Goal: Information Seeking & Learning: Find specific fact

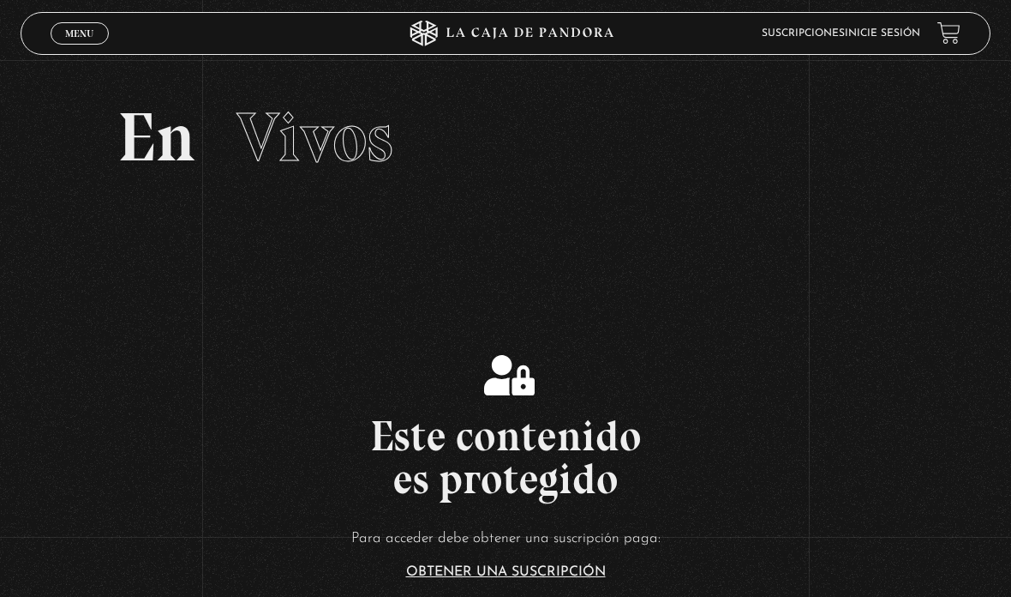
click at [75, 39] on span "Menu" at bounding box center [79, 33] width 28 height 10
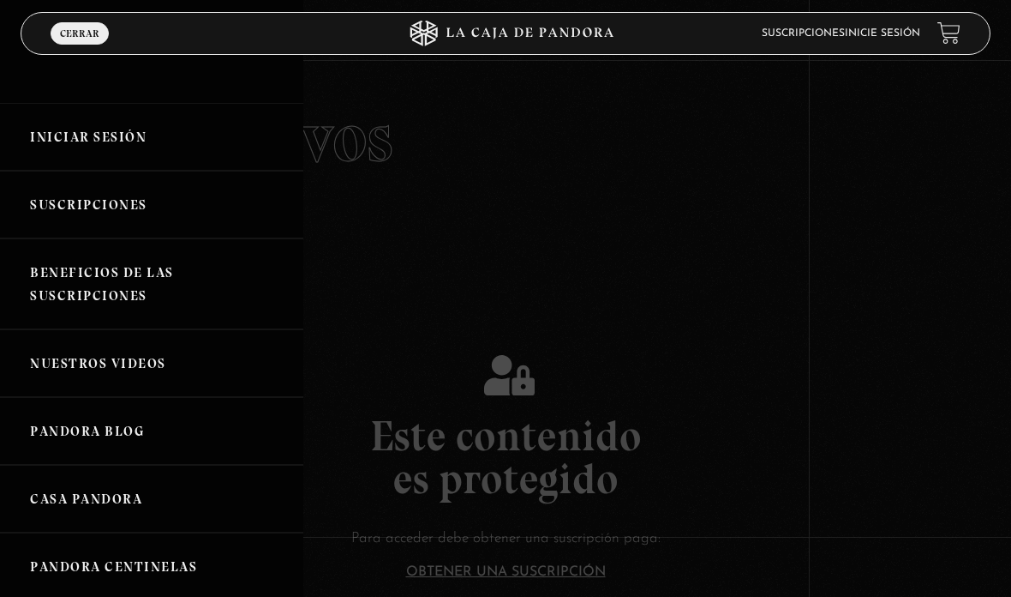
click at [105, 137] on link "Iniciar Sesión" at bounding box center [151, 137] width 303 height 68
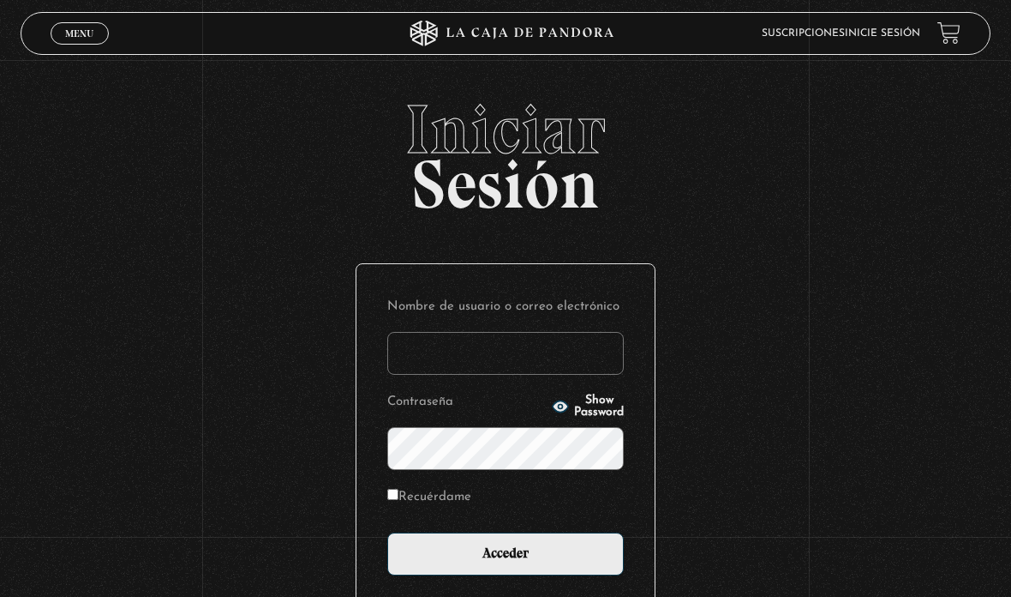
click at [541, 363] on input "Nombre de usuario o correo electrónico" at bounding box center [505, 353] width 237 height 43
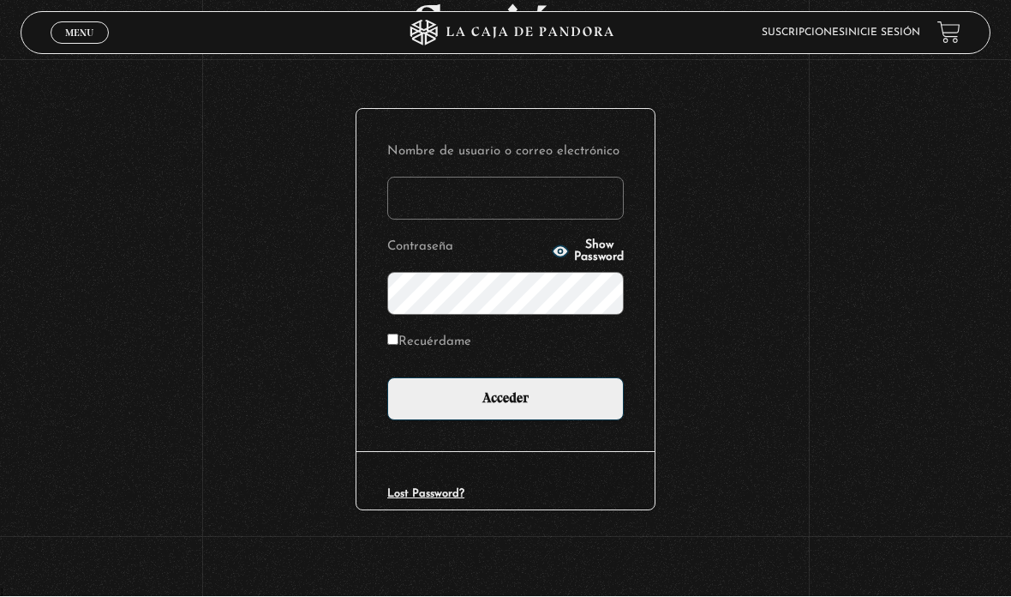
scroll to position [158, 0]
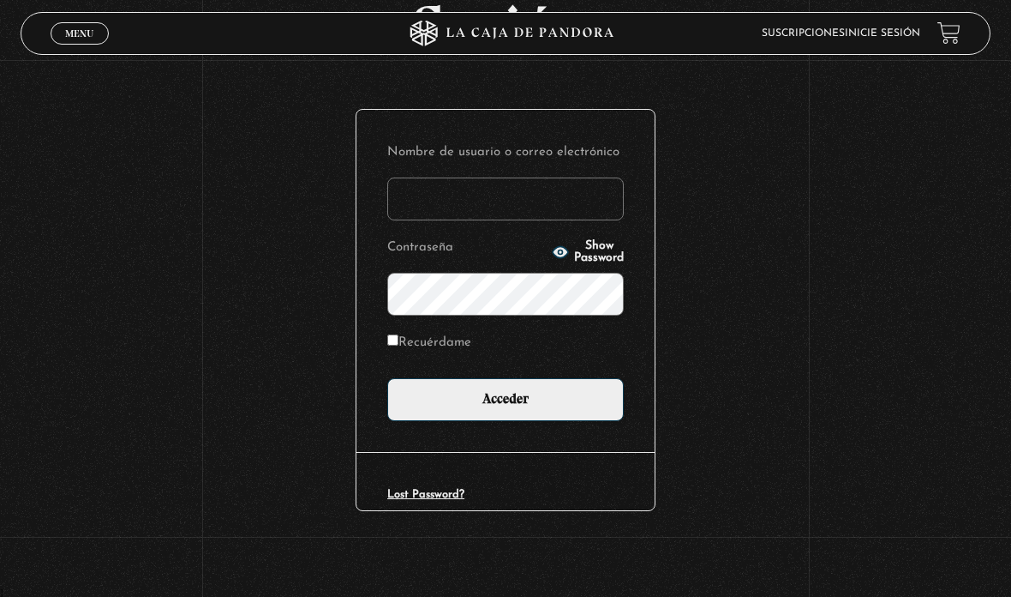
click at [462, 204] on input "Nombre de usuario o correo electrónico" at bounding box center [505, 198] width 237 height 43
type input "kendy.hernandez.jimenez@gmail.com"
click at [395, 345] on input "Recuérdame" at bounding box center [392, 339] width 11 height 11
checkbox input "true"
click at [564, 406] on input "Acceder" at bounding box center [505, 399] width 237 height 43
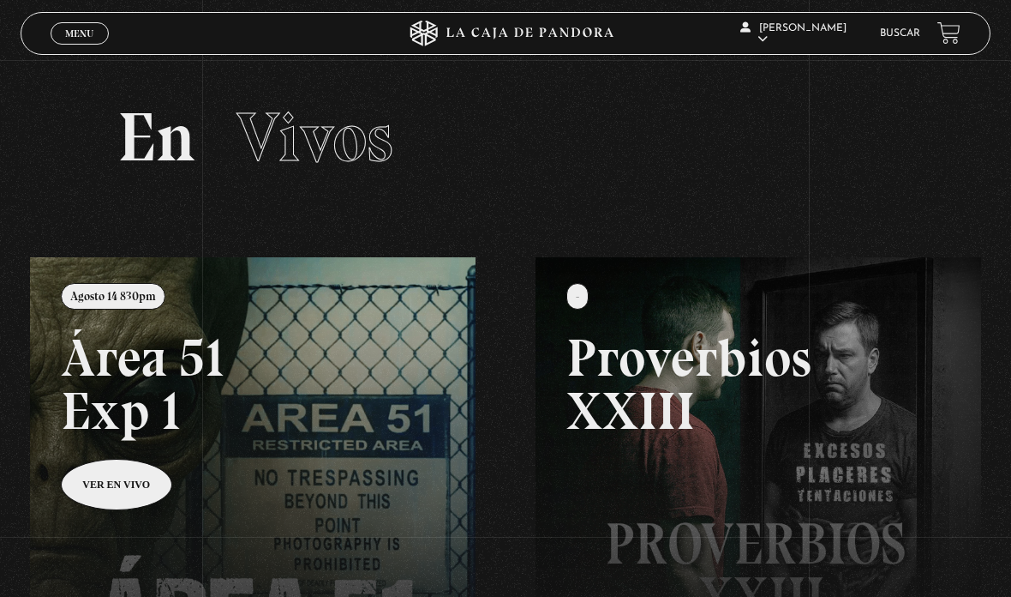
click at [88, 38] on span "Menu" at bounding box center [79, 33] width 28 height 10
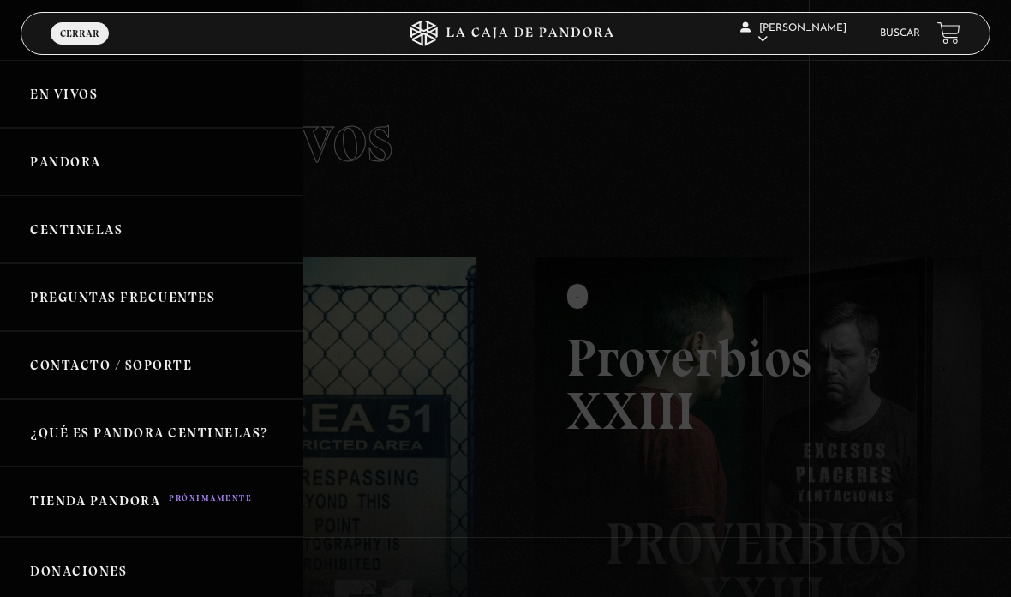
click at [642, 125] on div at bounding box center [505, 298] width 1011 height 597
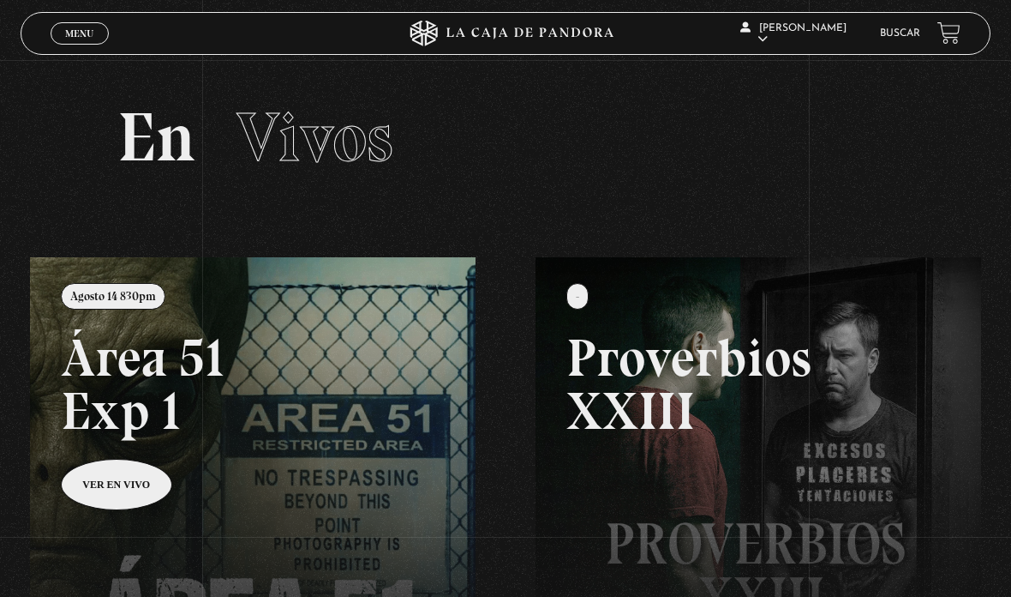
click at [76, 29] on span "Menu" at bounding box center [79, 33] width 28 height 10
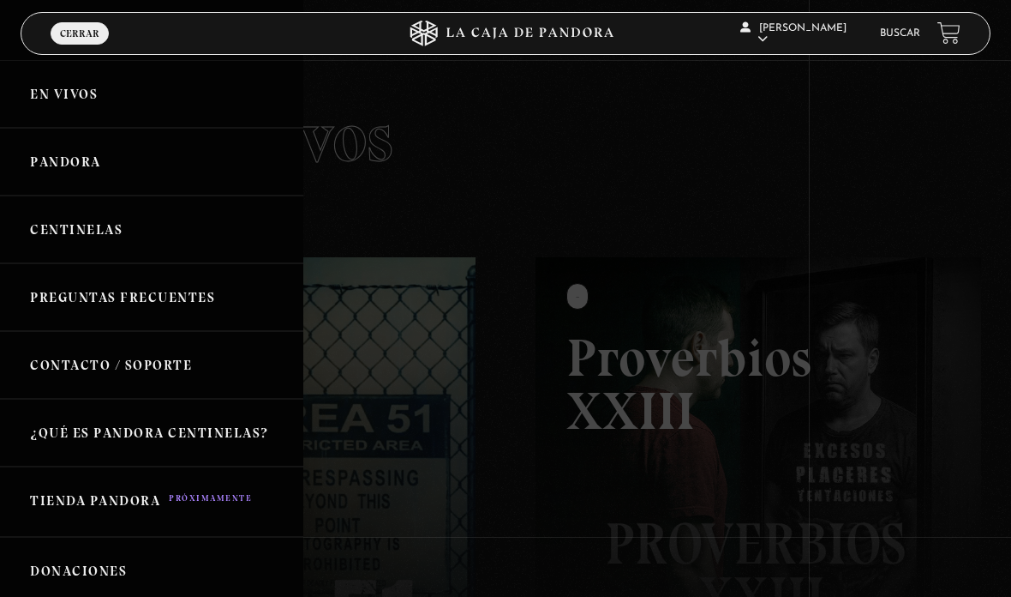
click at [903, 34] on link "Buscar" at bounding box center [900, 33] width 40 height 10
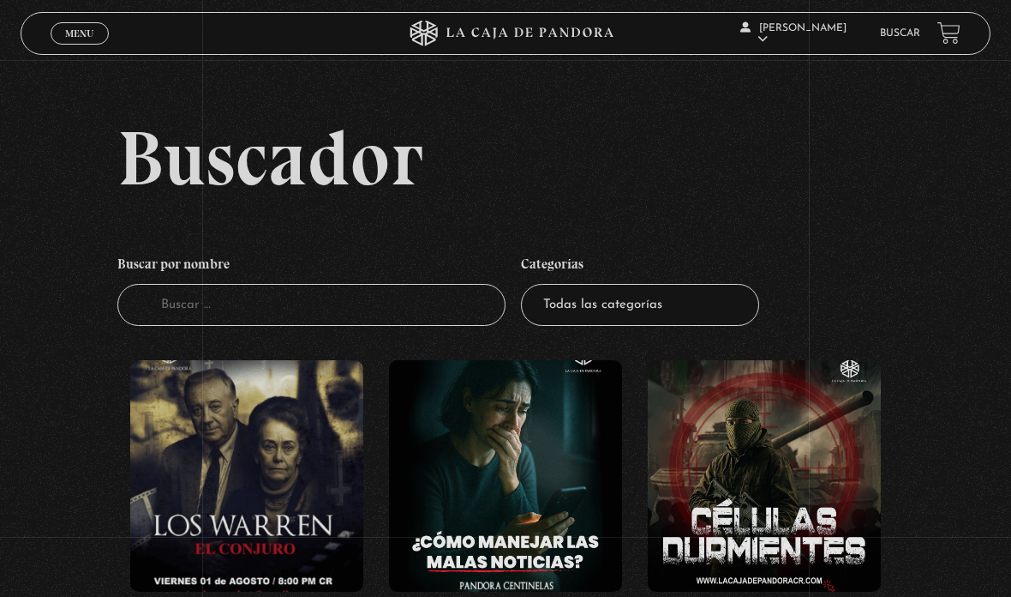
click at [302, 315] on input "Buscador" at bounding box center [311, 305] width 388 height 42
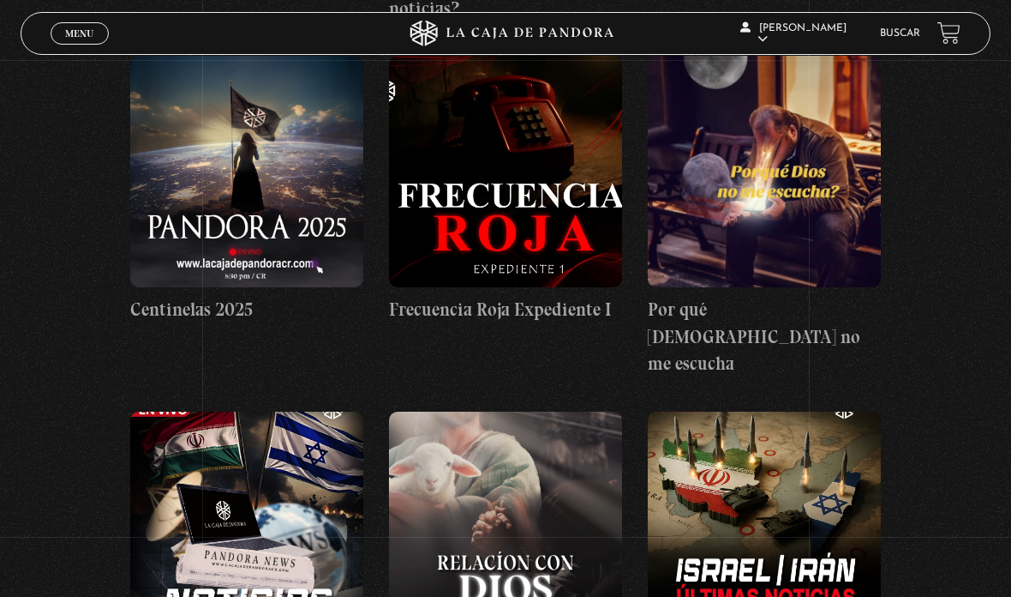
scroll to position [633, 0]
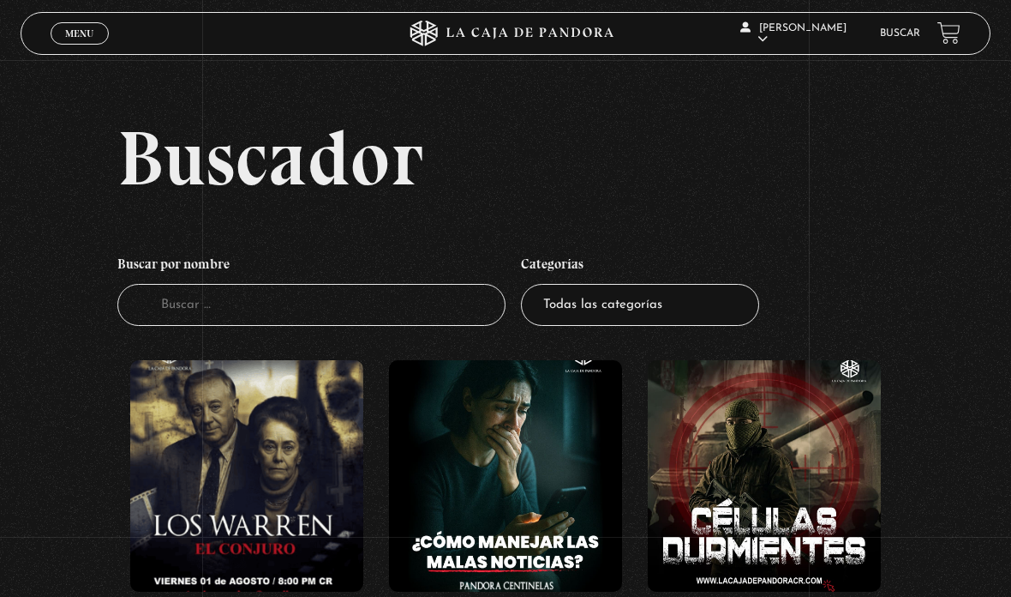
click at [206, 326] on input "Buscador" at bounding box center [311, 305] width 388 height 42
type input "Abadob"
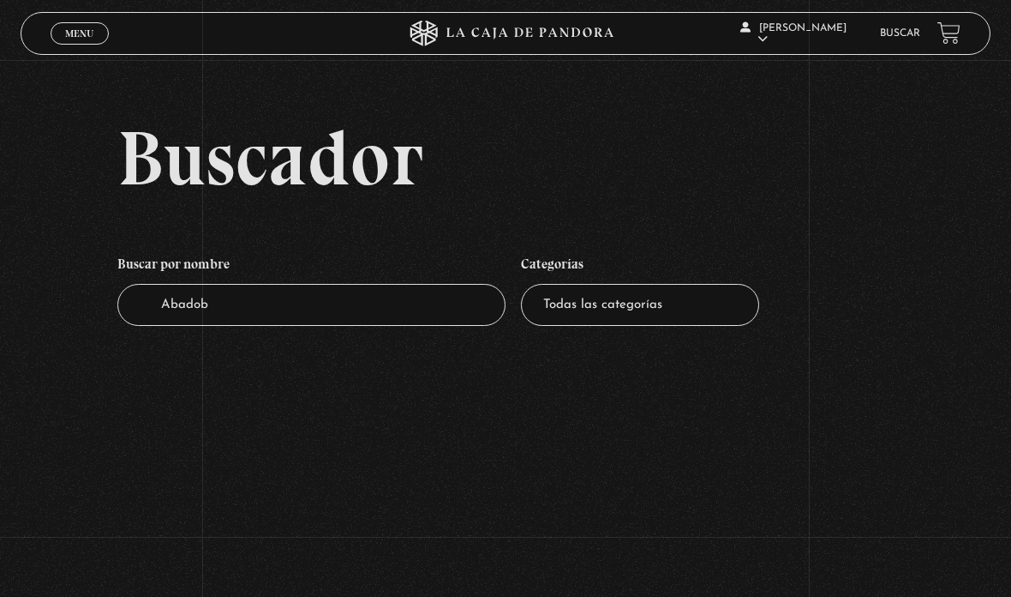
click at [248, 315] on input "Abadob" at bounding box center [311, 305] width 388 height 42
type input "Abado"
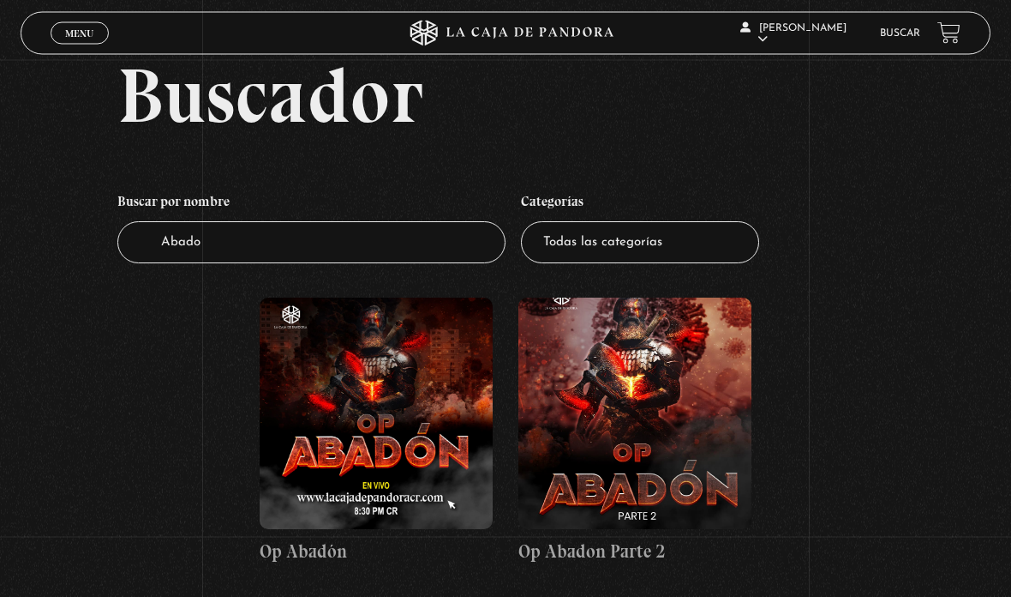
scroll to position [63, 0]
click at [681, 434] on figure at bounding box center [635, 412] width 233 height 231
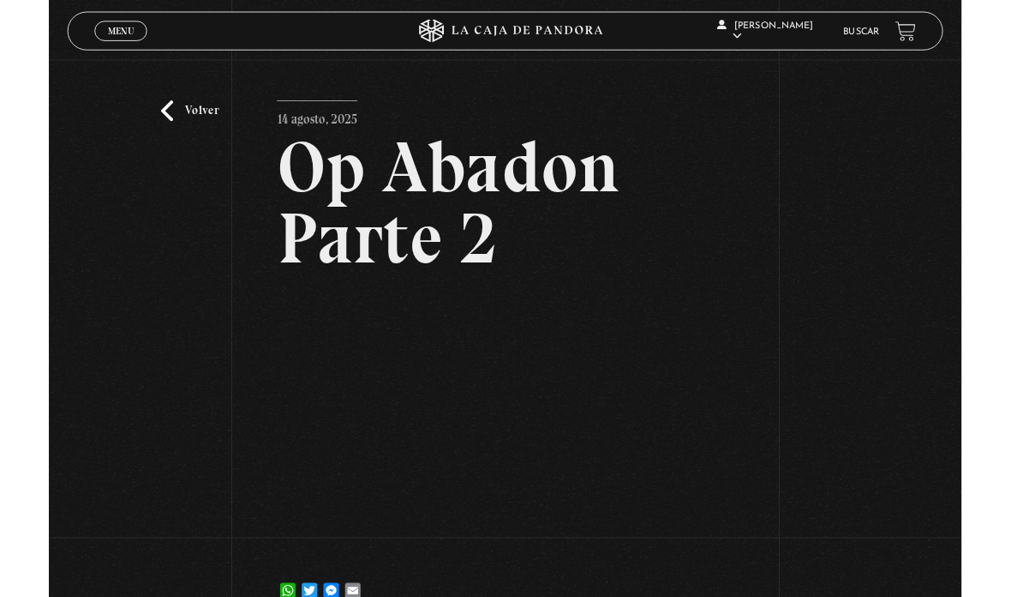
scroll to position [71, 0]
